Goal: Transaction & Acquisition: Purchase product/service

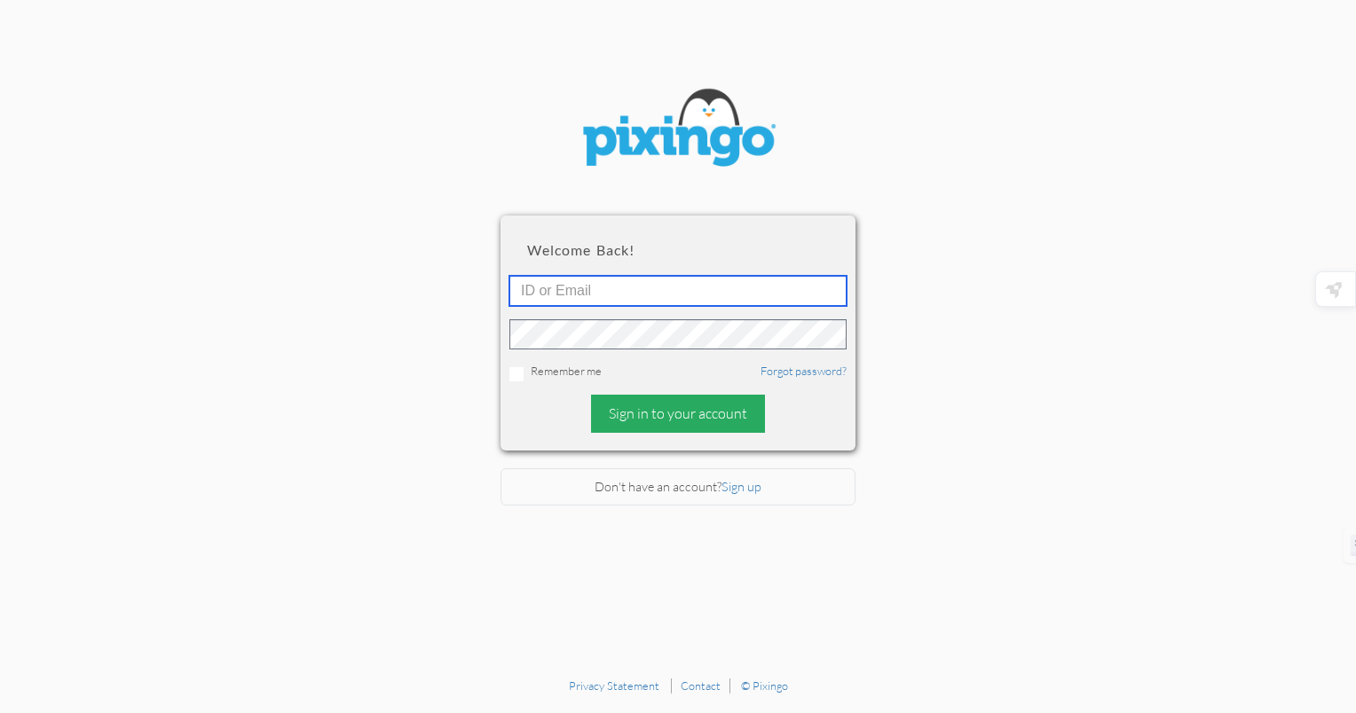
type input "[EMAIL_ADDRESS][DOMAIN_NAME]"
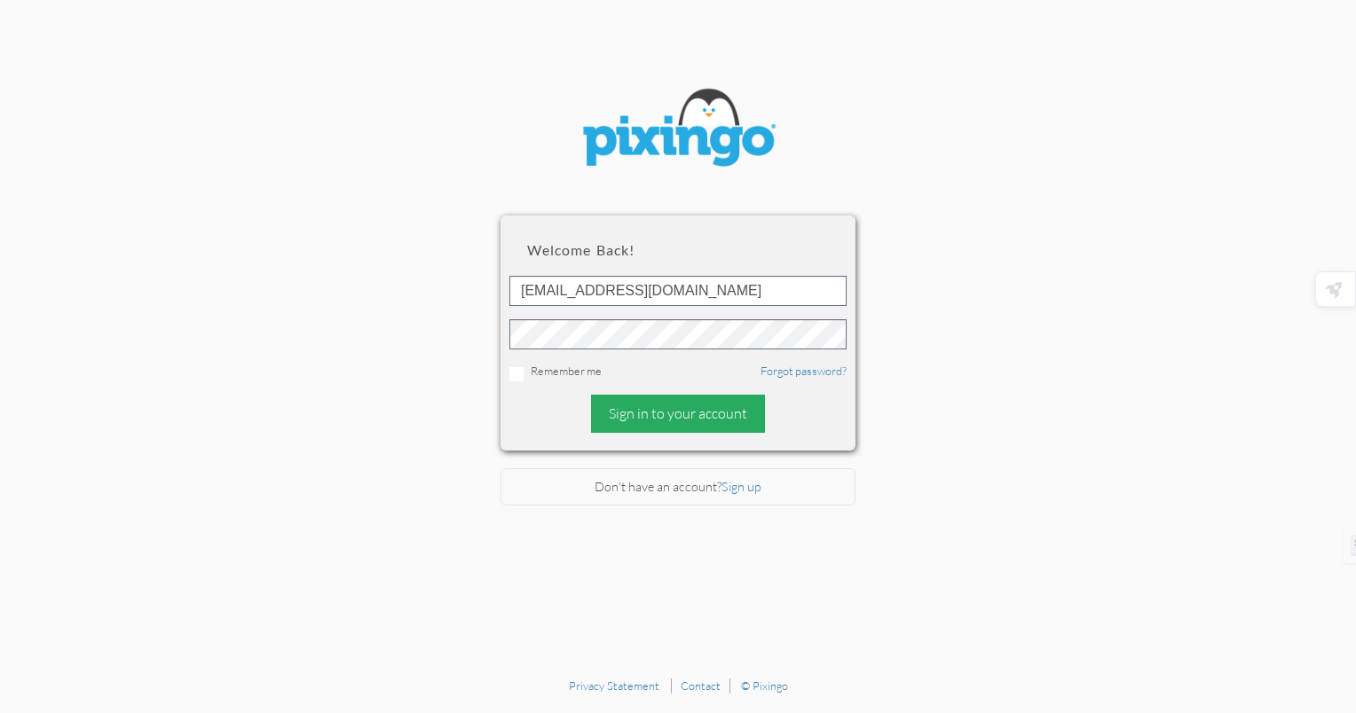
click at [663, 414] on div "Sign in to your account" at bounding box center [678, 414] width 174 height 38
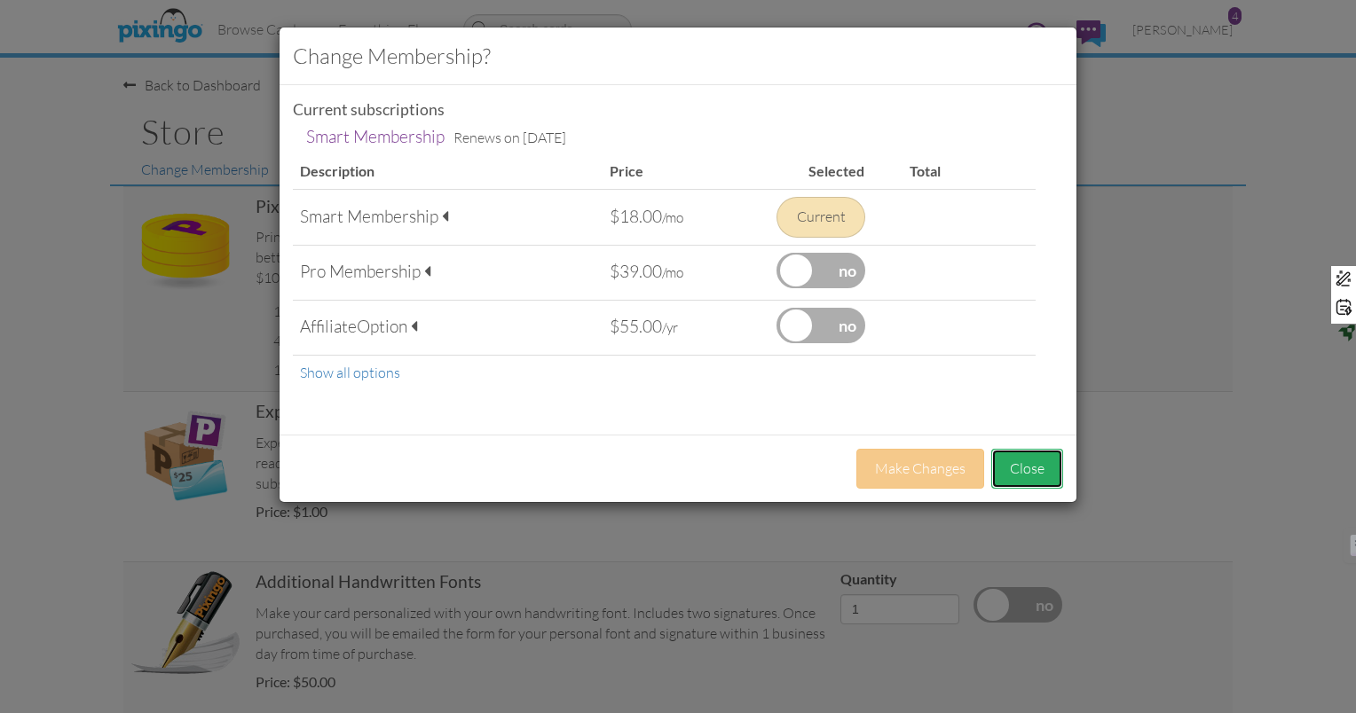
click at [1047, 466] on button "Close" at bounding box center [1027, 469] width 72 height 40
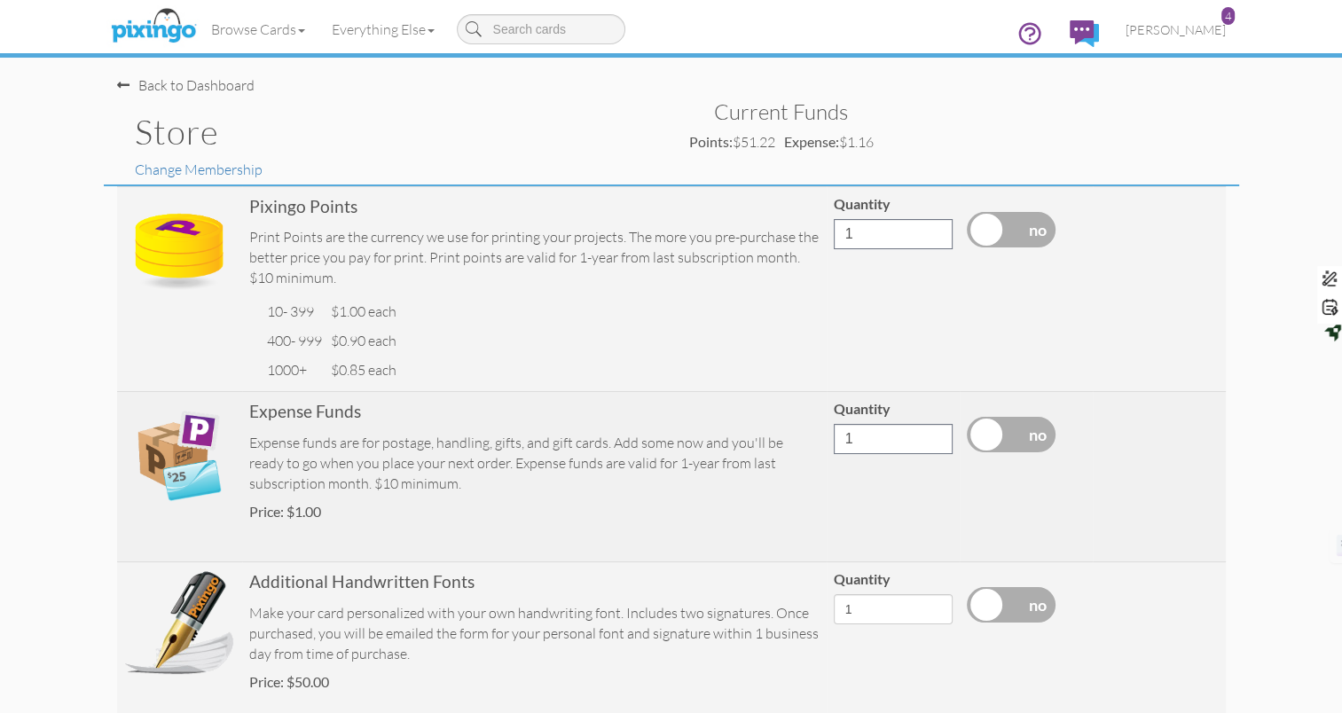
click at [978, 435] on label at bounding box center [1011, 434] width 89 height 35
click at [0, 0] on input "checkbox" at bounding box center [0, 0] width 0 height 0
click at [936, 436] on input "11" at bounding box center [893, 439] width 119 height 30
click at [936, 436] on input "12" at bounding box center [893, 439] width 119 height 30
click at [936, 436] on input "13" at bounding box center [893, 439] width 119 height 30
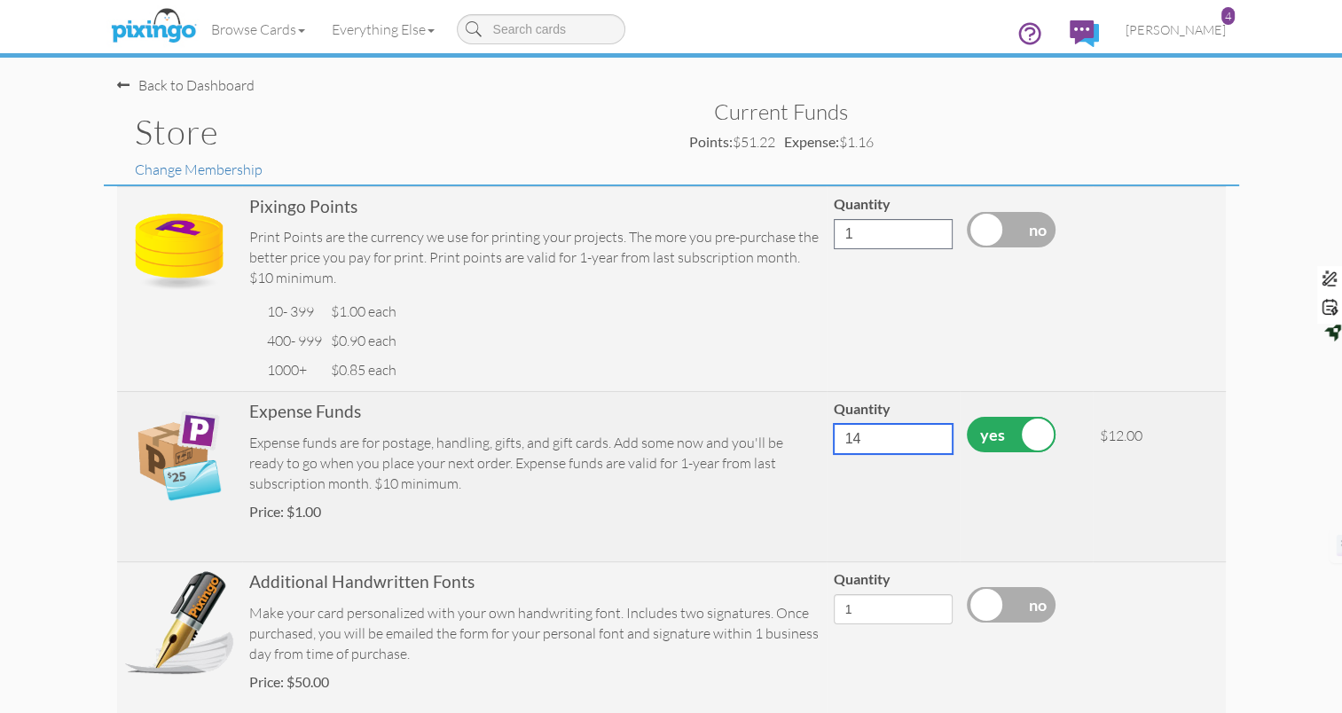
click at [936, 436] on input "14" at bounding box center [893, 439] width 119 height 30
click at [936, 436] on input "15" at bounding box center [893, 439] width 119 height 30
click at [936, 436] on input "16" at bounding box center [893, 439] width 119 height 30
click at [936, 436] on input "17" at bounding box center [893, 439] width 119 height 30
click at [936, 436] on input "18" at bounding box center [893, 439] width 119 height 30
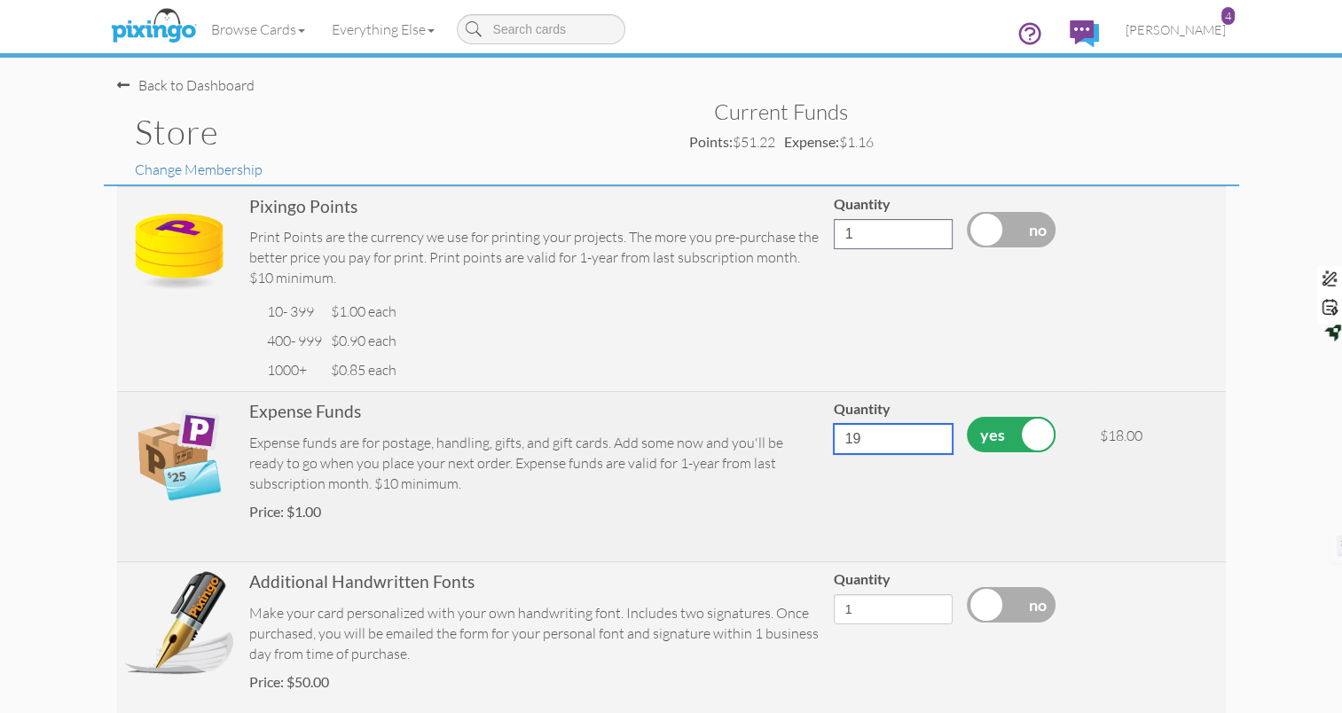
click at [936, 436] on input "19" at bounding box center [893, 439] width 119 height 30
type input "20"
click at [936, 436] on input "20" at bounding box center [893, 439] width 119 height 30
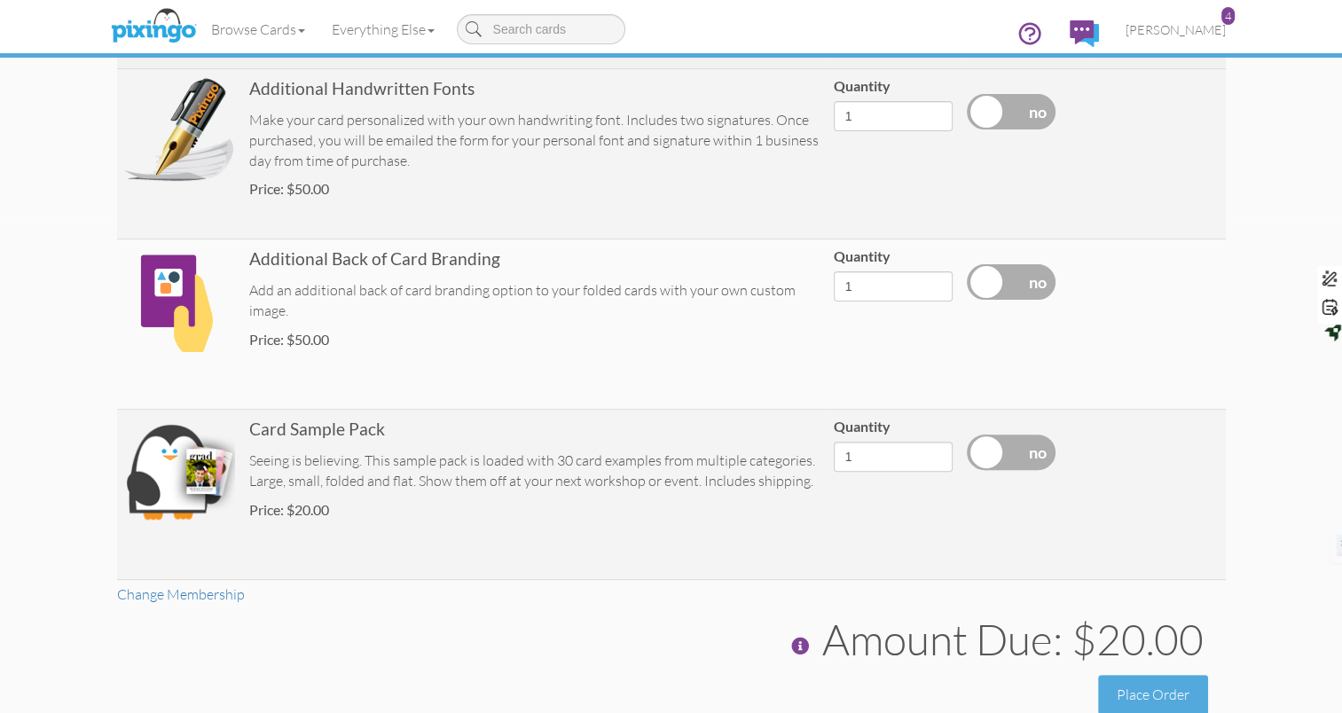
scroll to position [568, 0]
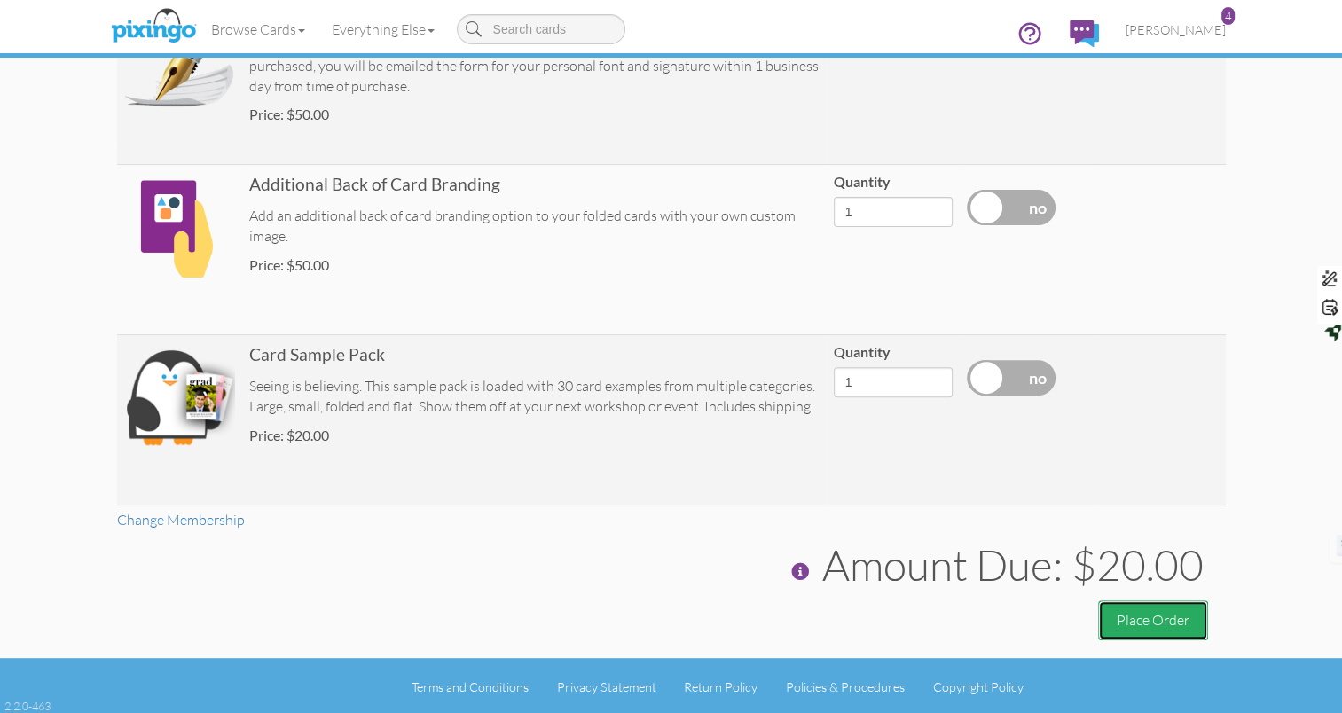
click at [1128, 617] on button "Place Order" at bounding box center [1153, 621] width 110 height 40
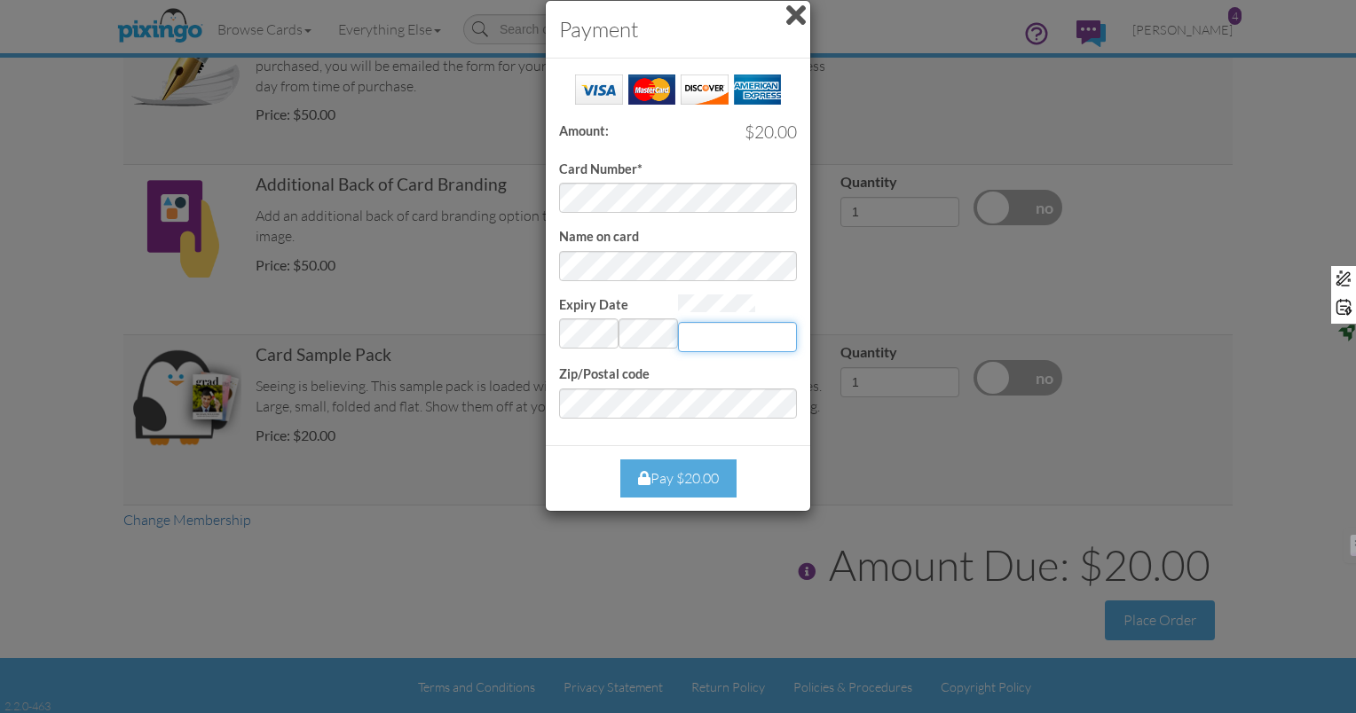
type input "350"
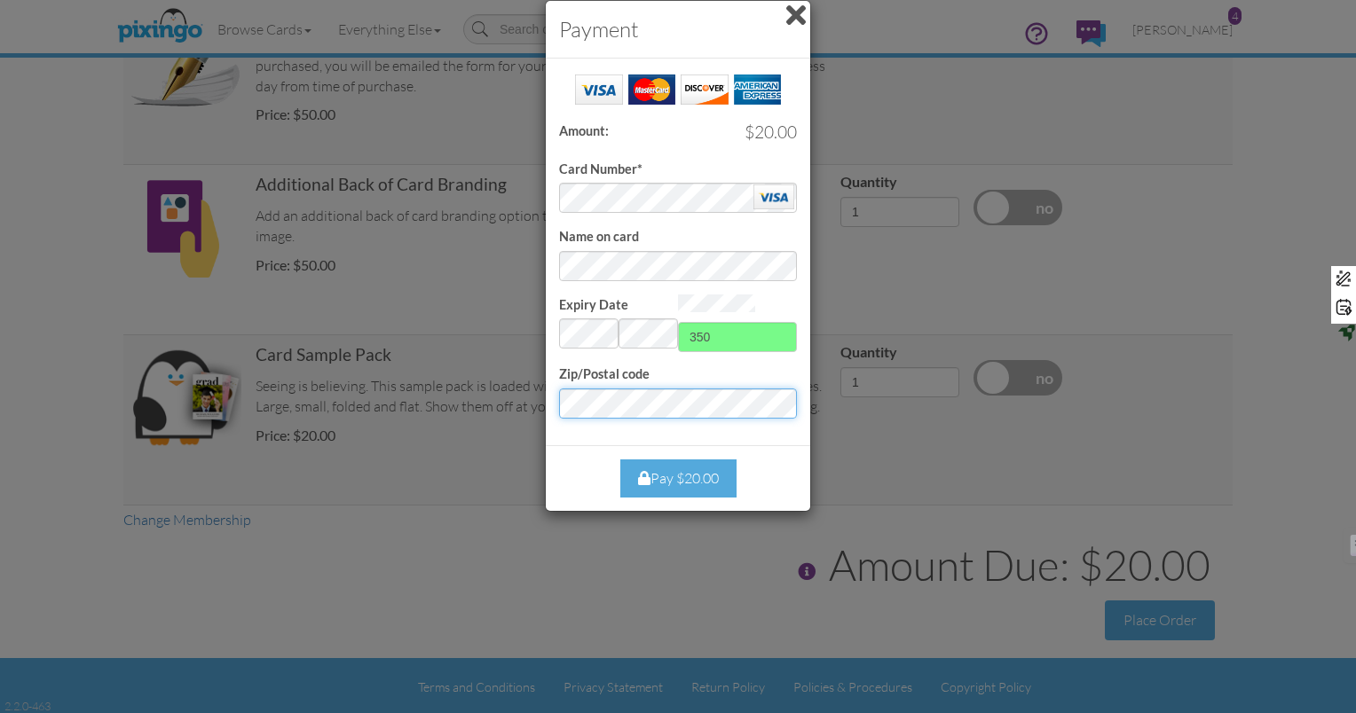
click at [519, 393] on div "Payment Success! Amount: $20.00 Card Number* Name on card Expiry Date Invalid m…" at bounding box center [678, 356] width 1356 height 713
click at [681, 480] on div "Pay $20.00" at bounding box center [678, 479] width 116 height 38
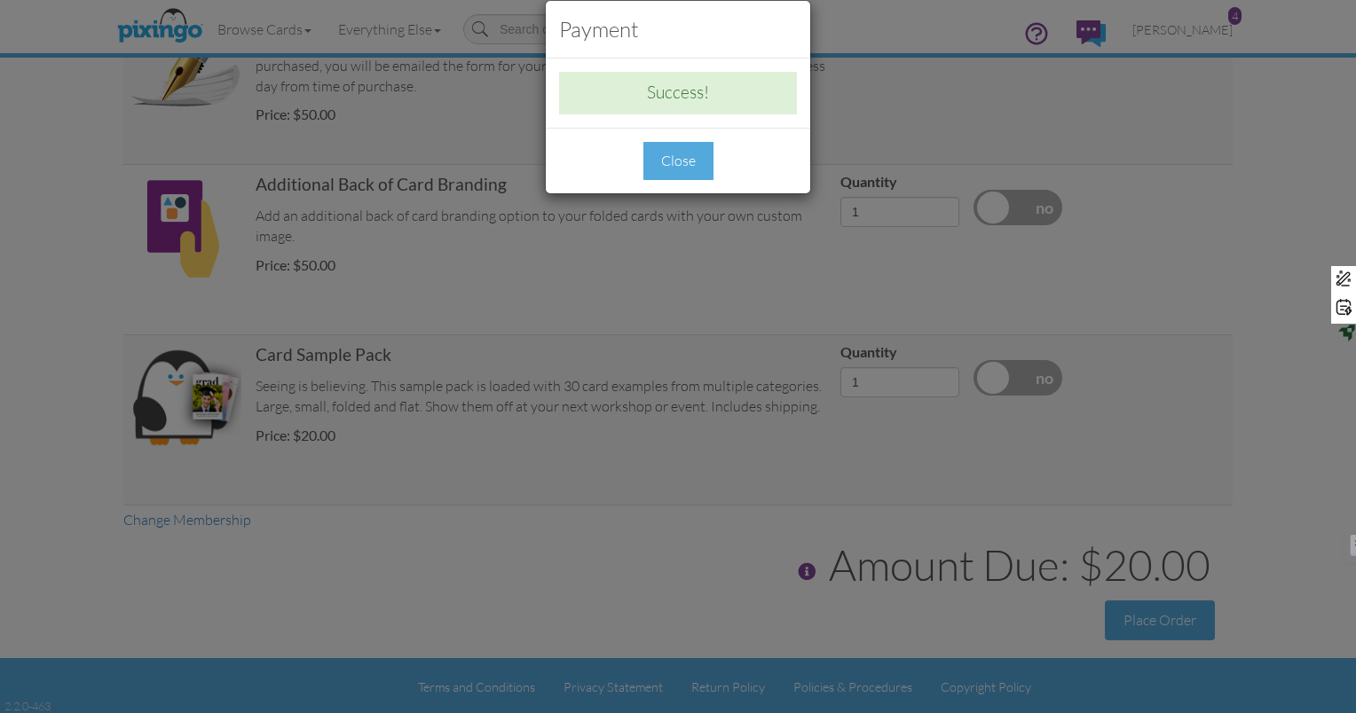
click at [675, 146] on div "Close" at bounding box center [678, 161] width 70 height 38
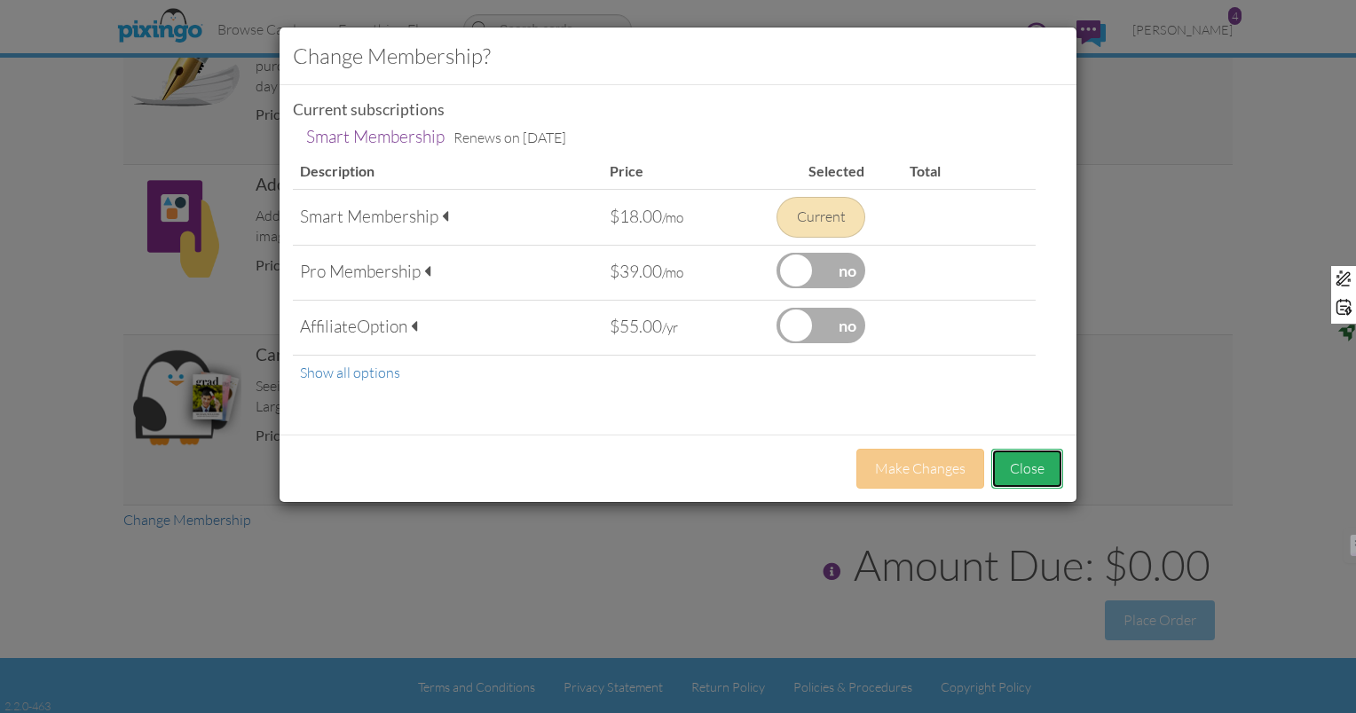
click at [1047, 477] on button "Close" at bounding box center [1027, 469] width 72 height 40
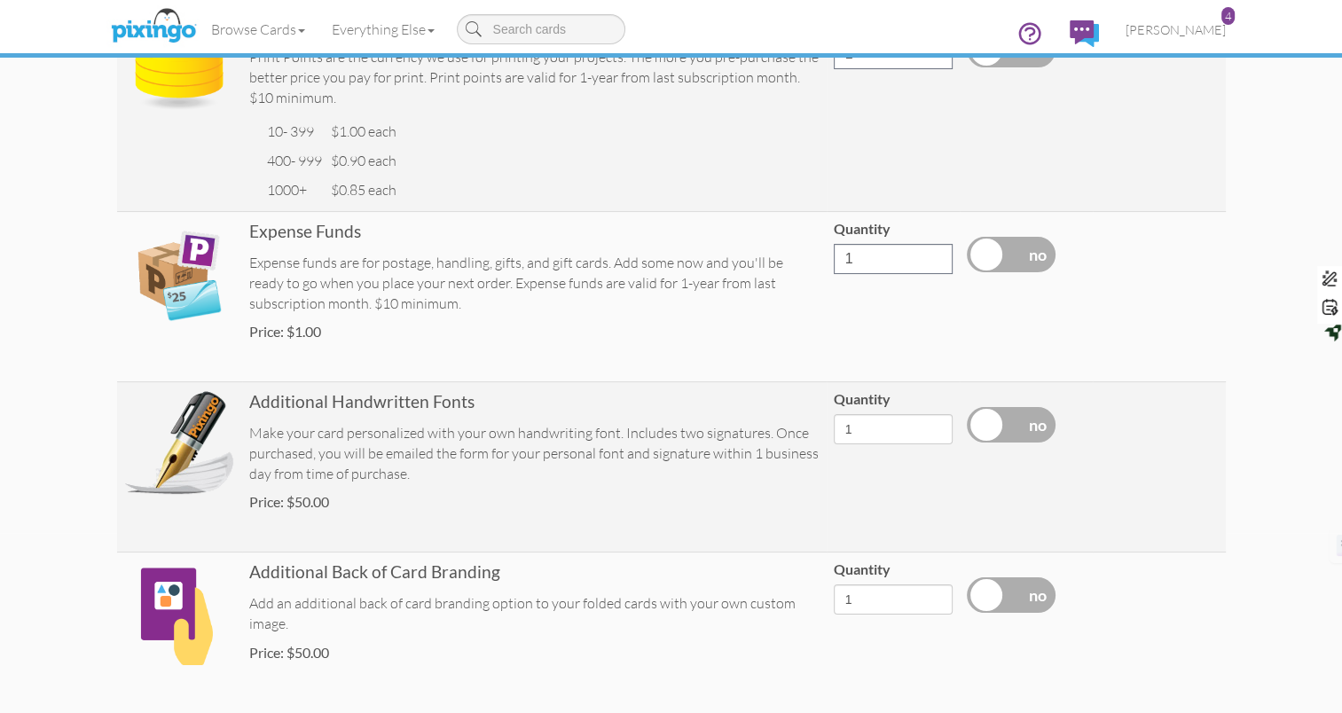
scroll to position [0, 0]
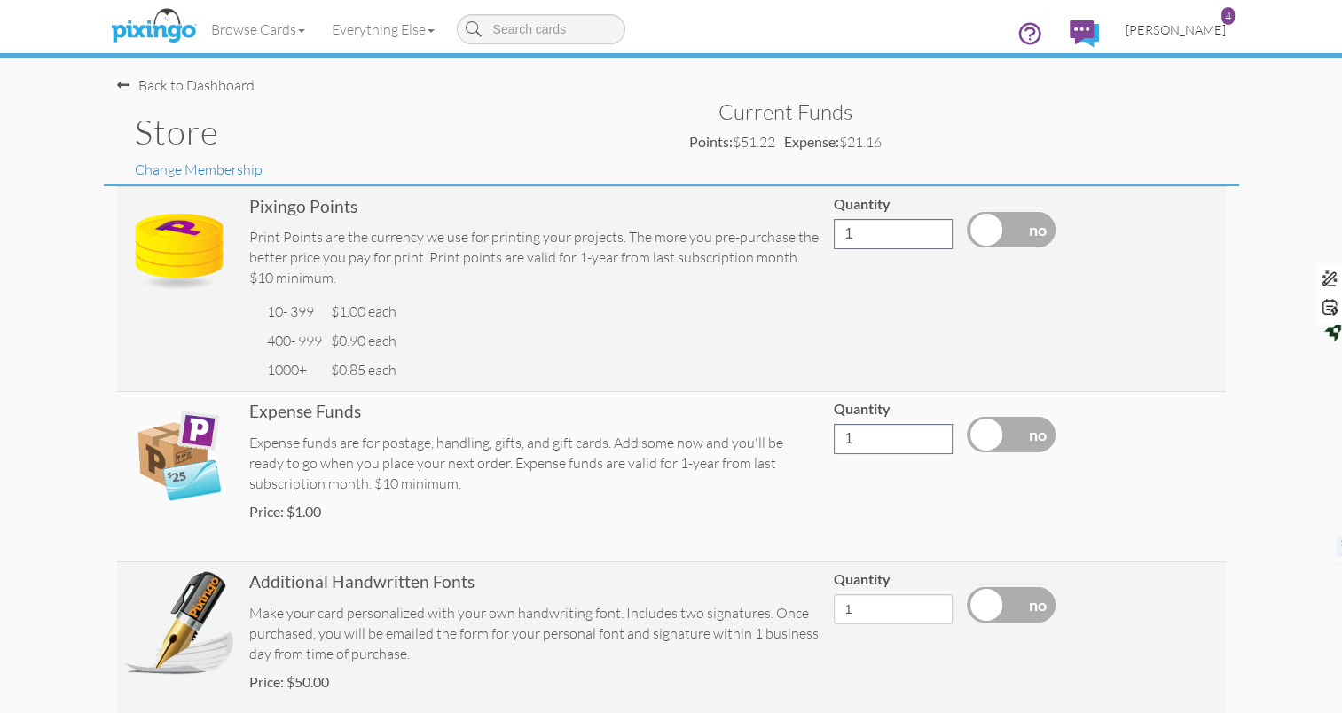
click at [1207, 25] on span "[PERSON_NAME]" at bounding box center [1176, 29] width 100 height 15
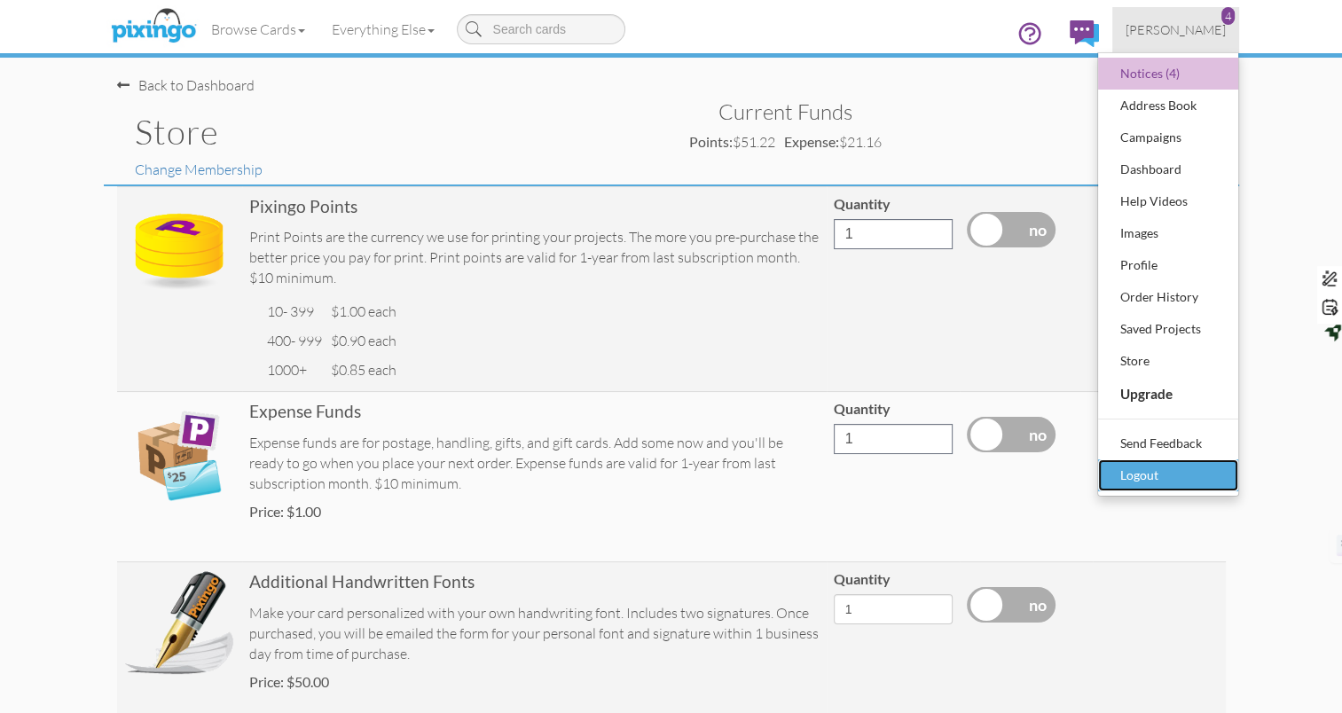
click at [1161, 476] on div "Logout" at bounding box center [1168, 475] width 105 height 27
